Goal: Transaction & Acquisition: Book appointment/travel/reservation

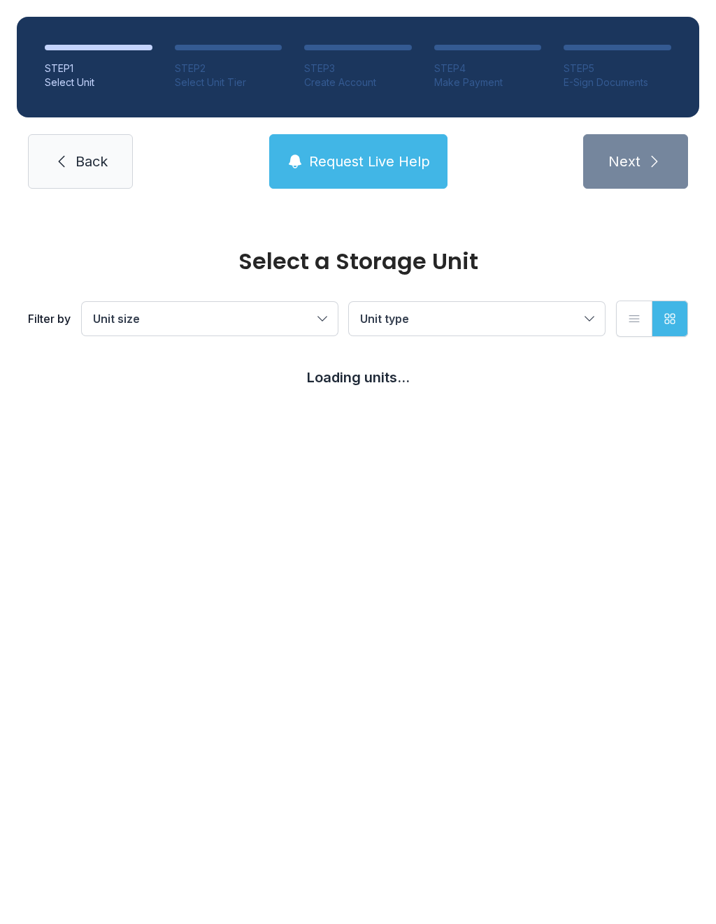
click at [323, 314] on button "Unit size" at bounding box center [210, 319] width 256 height 34
click at [559, 324] on span "Unit type" at bounding box center [469, 318] width 219 height 17
click at [576, 317] on span "Unit type" at bounding box center [469, 318] width 219 height 17
click at [303, 315] on span "Unit size" at bounding box center [202, 318] width 219 height 17
click at [158, 398] on span "Medium" at bounding box center [145, 390] width 42 height 17
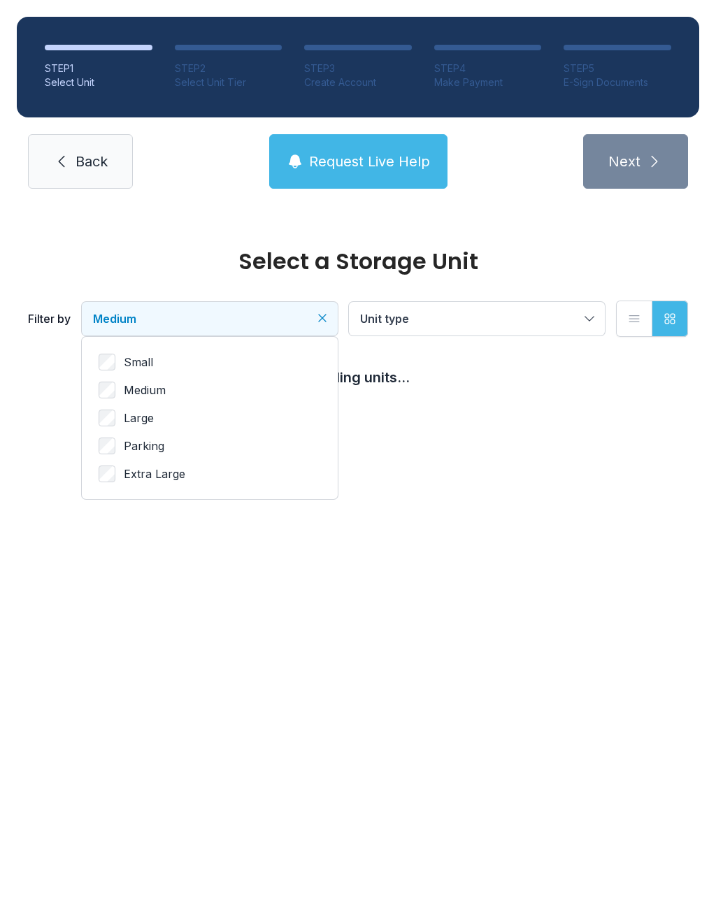
click at [521, 333] on button "Unit type" at bounding box center [477, 319] width 256 height 34
click at [518, 329] on button "Unit type" at bounding box center [477, 319] width 256 height 34
click at [576, 321] on span "Unit type" at bounding box center [469, 318] width 219 height 17
click at [592, 318] on button "Unit type" at bounding box center [477, 319] width 256 height 34
click at [524, 313] on span "Unit type" at bounding box center [469, 318] width 219 height 17
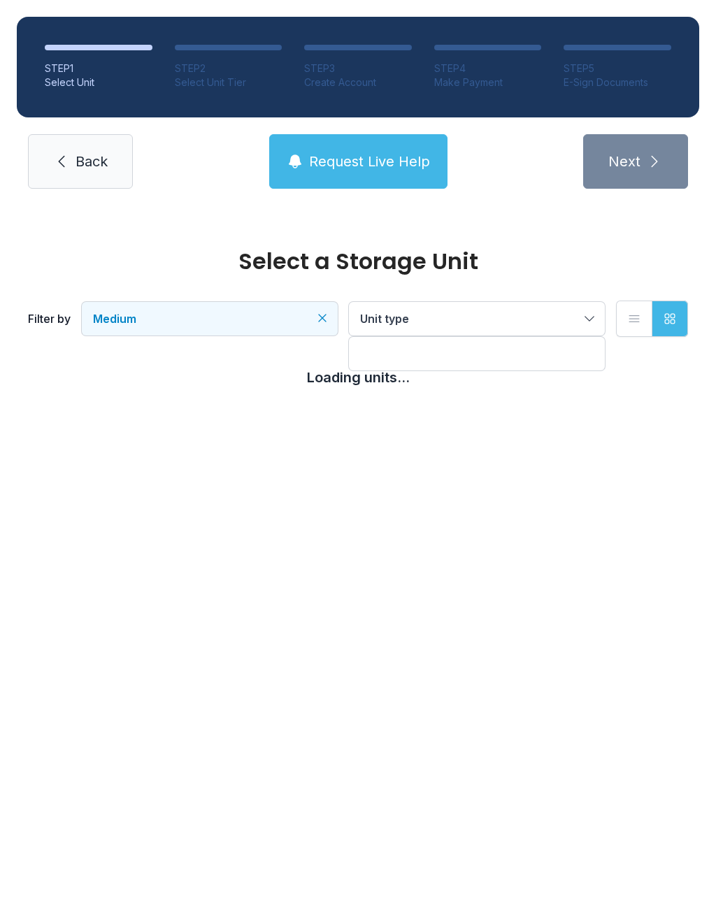
click at [598, 321] on button "Unit type" at bounding box center [477, 319] width 256 height 34
click at [597, 320] on button "Unit type" at bounding box center [477, 319] width 256 height 34
click at [653, 169] on icon "submit" at bounding box center [654, 161] width 17 height 17
click at [479, 321] on span "Unit type" at bounding box center [469, 318] width 219 height 17
click at [579, 313] on button "Unit type" at bounding box center [477, 319] width 256 height 34
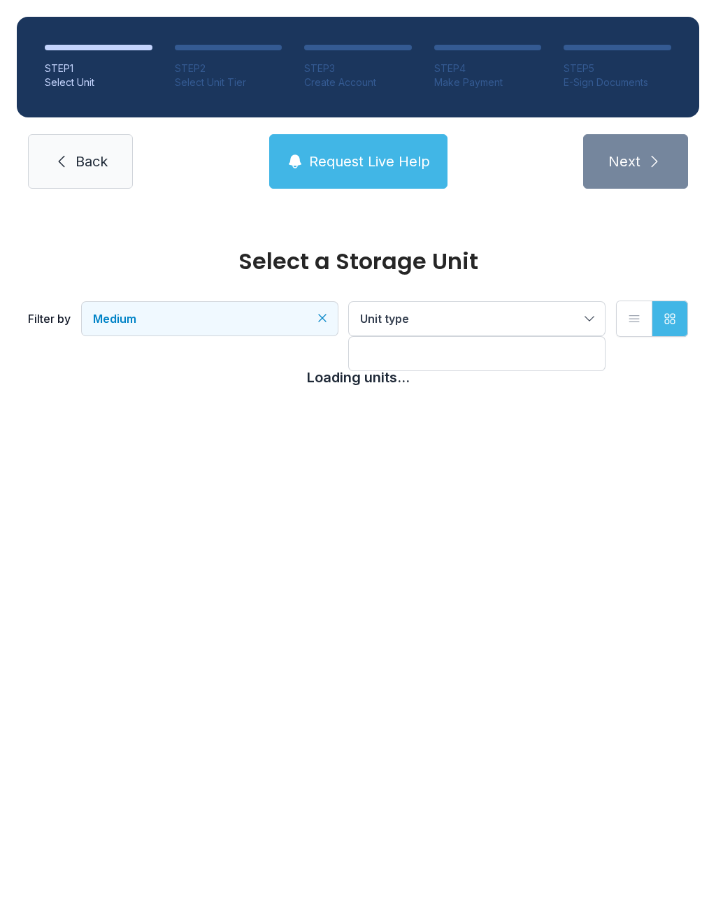
click at [634, 318] on icon "button" at bounding box center [634, 319] width 14 height 14
click at [548, 317] on span "Unit type" at bounding box center [469, 318] width 219 height 17
click at [543, 312] on span "Unit type" at bounding box center [469, 318] width 219 height 17
click at [653, 161] on icon "submit" at bounding box center [654, 161] width 17 height 17
click at [651, 159] on icon "submit" at bounding box center [654, 161] width 17 height 17
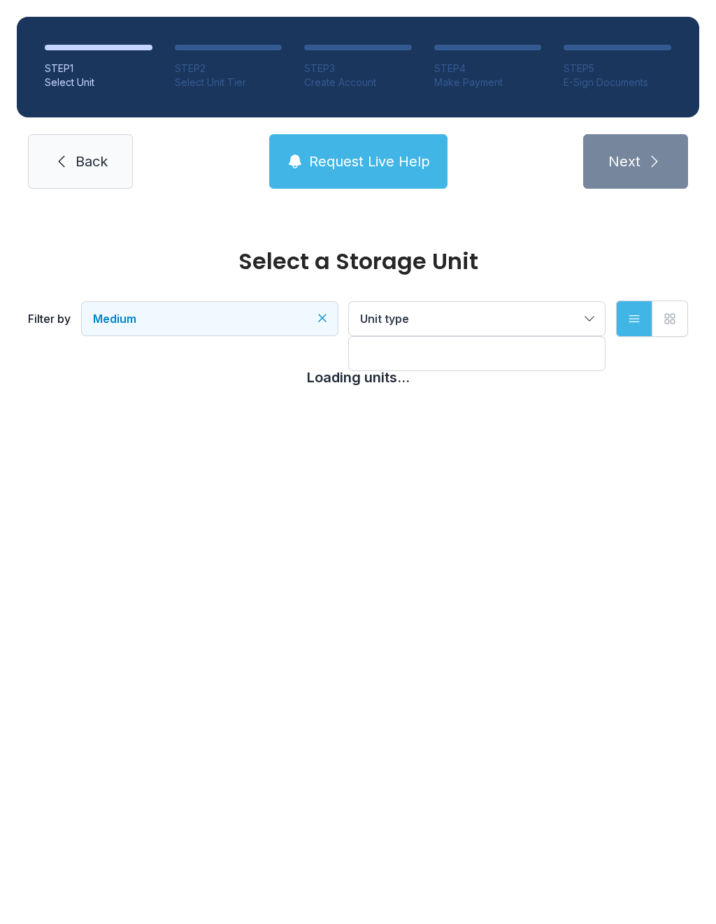
click at [523, 356] on div at bounding box center [477, 354] width 256 height 34
click at [579, 321] on button "Unit type" at bounding box center [477, 319] width 256 height 34
click at [576, 323] on span "Unit type" at bounding box center [469, 318] width 219 height 17
click at [414, 353] on div at bounding box center [477, 354] width 256 height 34
click at [399, 349] on div at bounding box center [477, 354] width 256 height 34
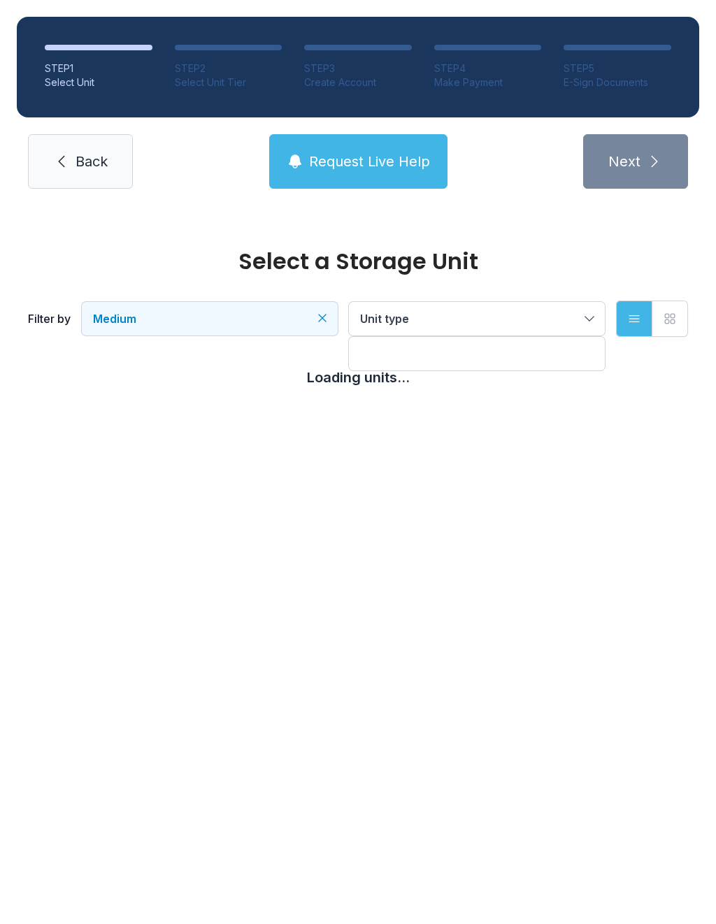
click at [477, 349] on div at bounding box center [477, 354] width 256 height 34
click at [549, 314] on span "Unit type" at bounding box center [469, 318] width 219 height 17
click at [565, 311] on span "Unit type" at bounding box center [469, 318] width 219 height 17
click at [570, 312] on span "Unit type" at bounding box center [469, 318] width 219 height 17
click at [588, 326] on button "Unit type" at bounding box center [477, 319] width 256 height 34
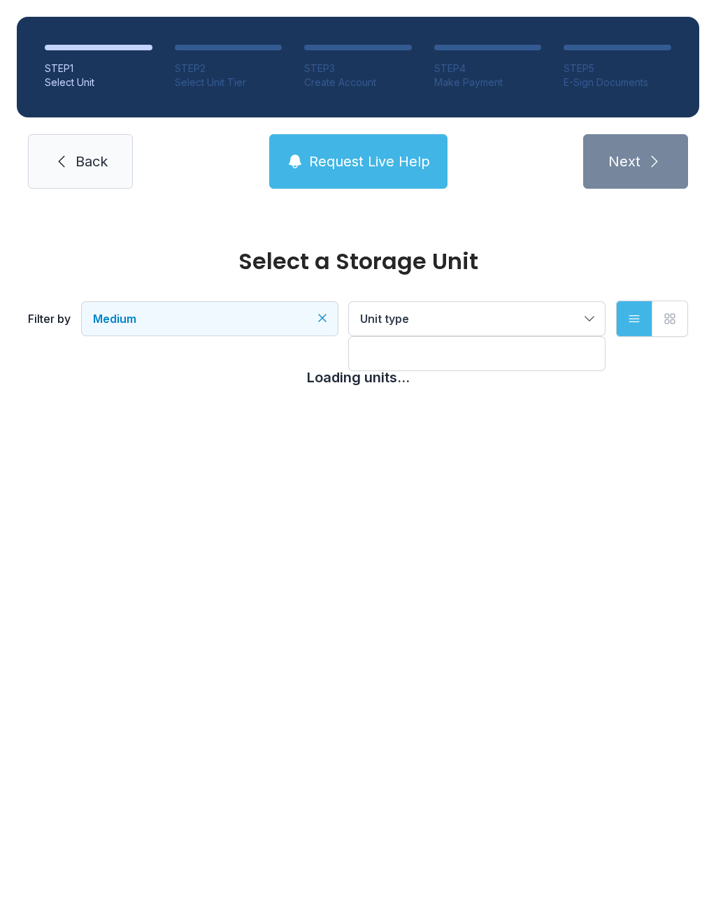
click at [587, 322] on button "Unit type" at bounding box center [477, 319] width 256 height 34
click at [561, 314] on span "Unit type" at bounding box center [469, 318] width 219 height 17
click at [558, 324] on span "Unit type" at bounding box center [469, 318] width 219 height 17
click at [553, 319] on span "Unit type" at bounding box center [469, 318] width 219 height 17
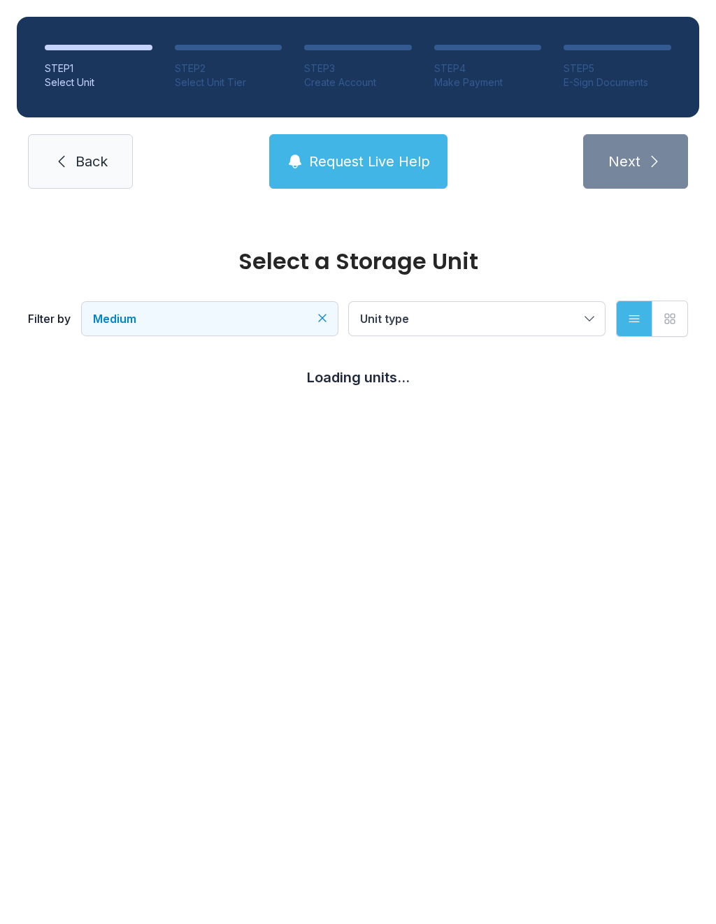
click at [583, 318] on button "Unit type" at bounding box center [477, 319] width 256 height 34
click at [569, 305] on button "Unit type" at bounding box center [477, 319] width 256 height 34
click at [568, 305] on button "Unit type" at bounding box center [477, 319] width 256 height 34
click at [614, 157] on span "Next" at bounding box center [624, 162] width 32 height 20
click at [631, 165] on span "Next" at bounding box center [624, 162] width 32 height 20
